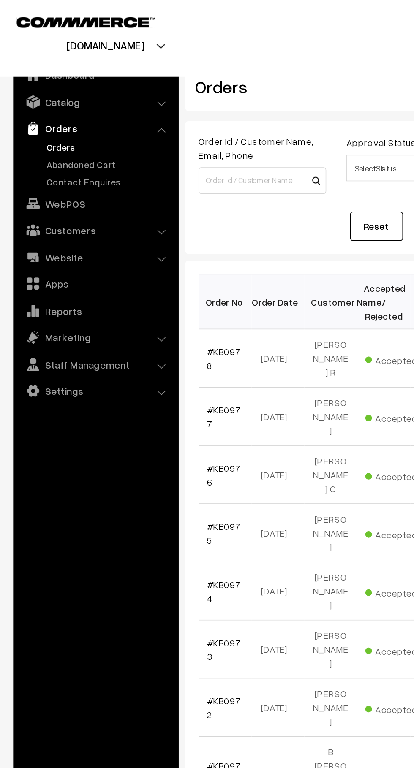
click at [40, 107] on link "Abandoned Cart" at bounding box center [69, 104] width 84 height 9
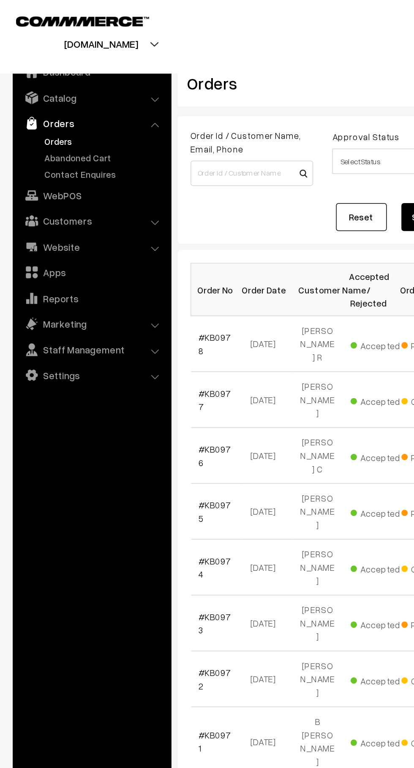
click at [44, 105] on link "Abandoned Cart" at bounding box center [69, 104] width 84 height 9
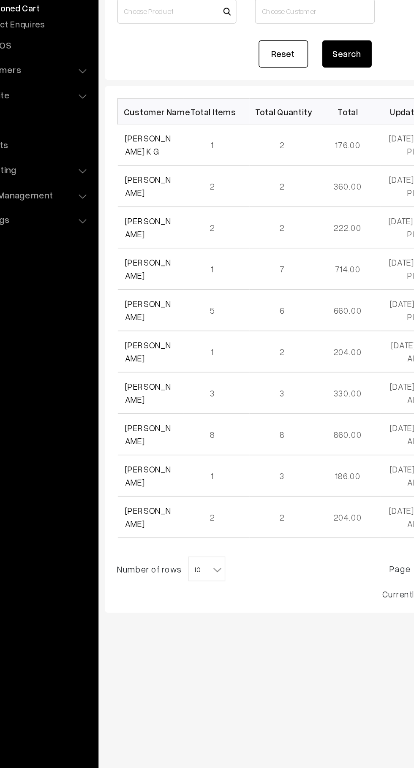
click at [134, 195] on link "Prabha Bhat K G" at bounding box center [148, 198] width 32 height 16
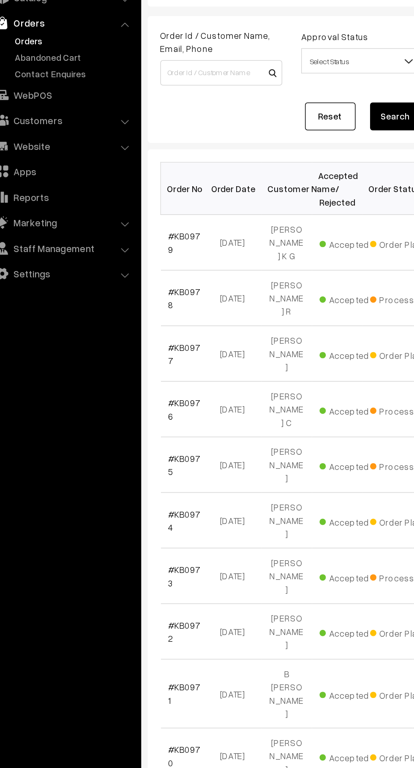
click at [146, 221] on link "#KB0979" at bounding box center [143, 229] width 22 height 16
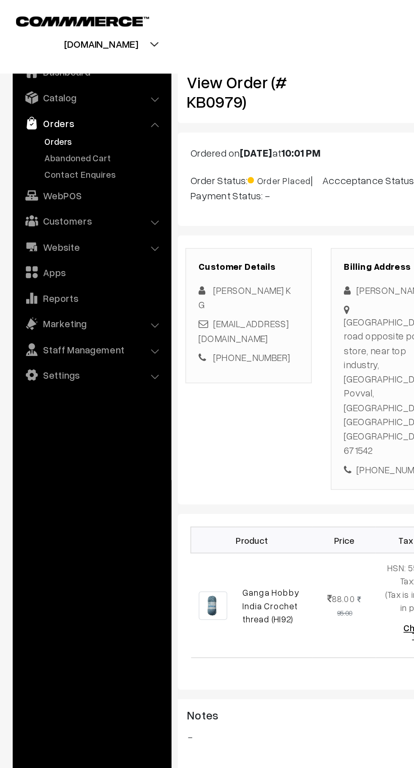
click at [73, 108] on link "Abandoned Cart" at bounding box center [69, 104] width 84 height 9
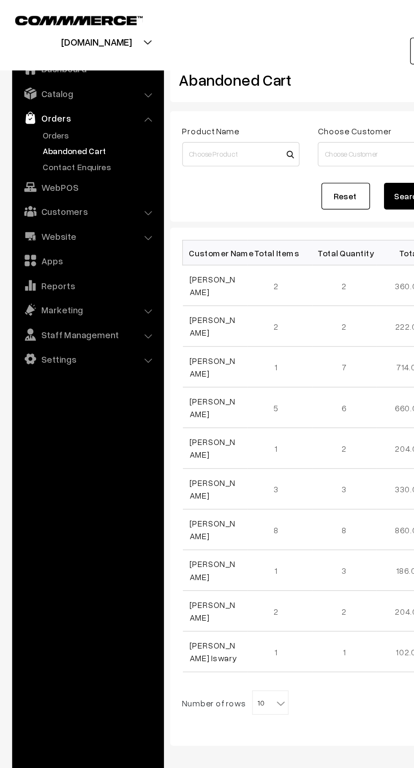
click at [51, 94] on link "Orders" at bounding box center [69, 94] width 84 height 9
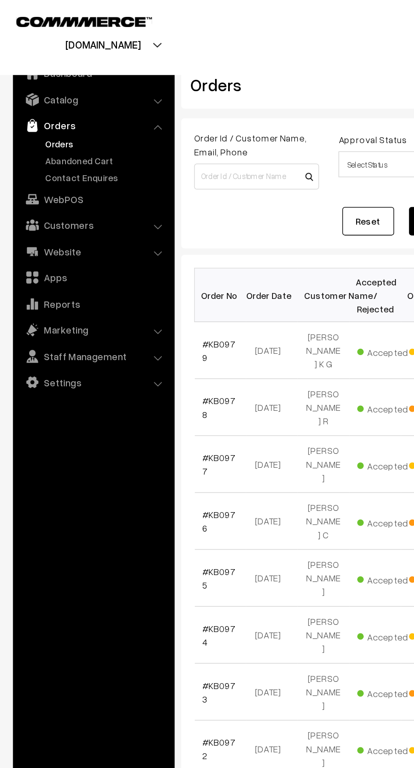
click at [60, 106] on link "Abandoned Cart" at bounding box center [69, 104] width 84 height 9
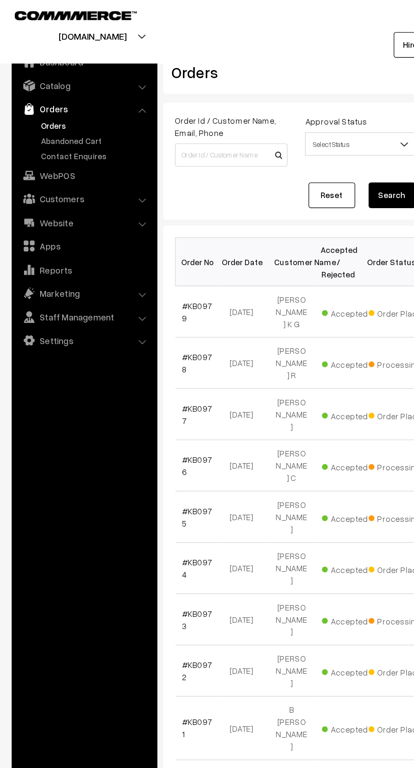
click at [73, 104] on link "Abandoned Cart" at bounding box center [69, 104] width 84 height 9
